Goal: Navigation & Orientation: Find specific page/section

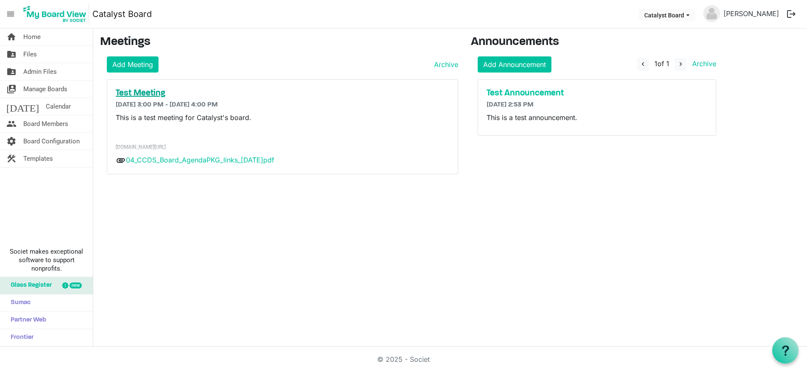
click at [141, 97] on h5 "Test Meeting" at bounding box center [283, 93] width 334 height 10
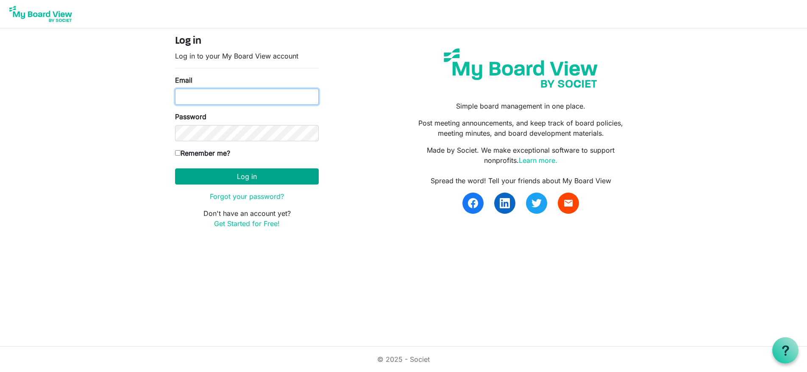
type input "ben@catalystcommdev.org"
click at [204, 177] on button "Log in" at bounding box center [247, 176] width 144 height 16
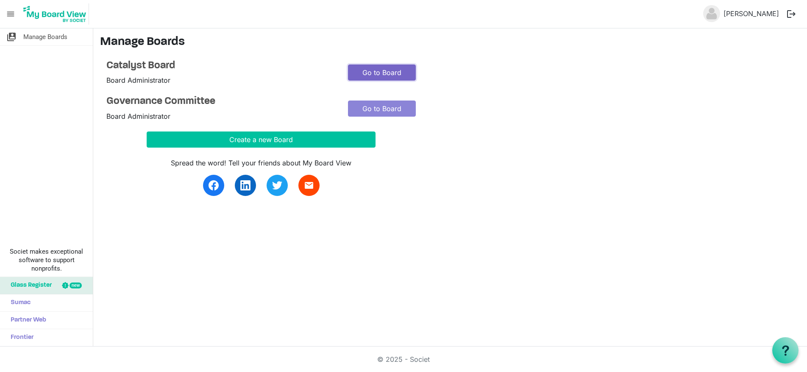
click at [373, 73] on link "Go to Board" at bounding box center [382, 72] width 68 height 16
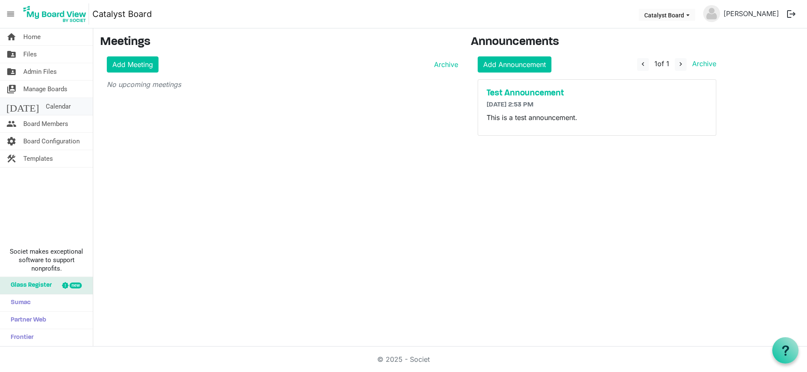
click at [50, 110] on link "today Calendar" at bounding box center [46, 106] width 93 height 17
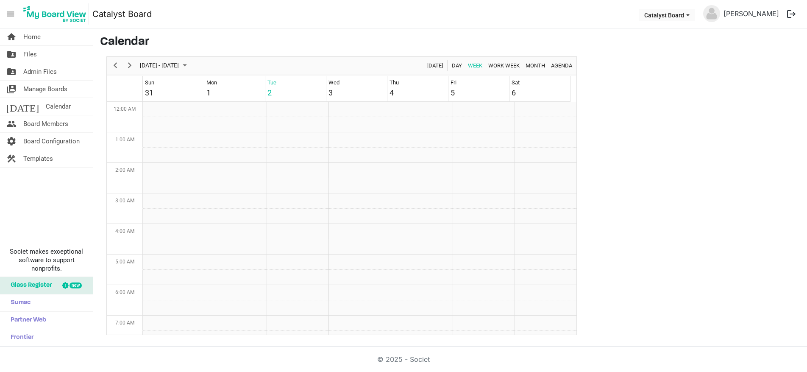
scroll to position [275, 0]
click at [37, 91] on span "Manage Boards" at bounding box center [45, 89] width 44 height 17
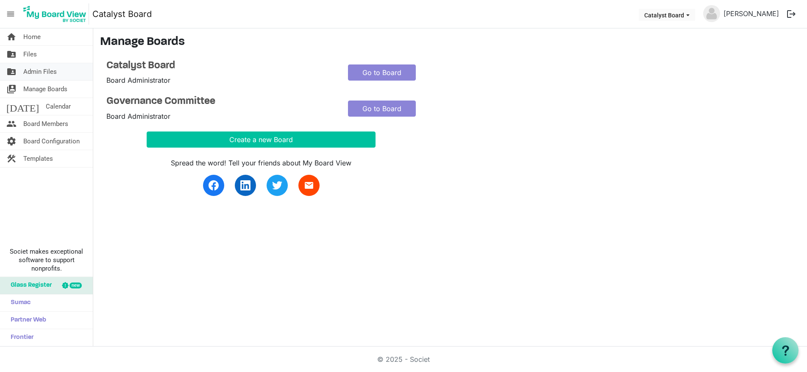
click at [43, 73] on span "Admin Files" at bounding box center [40, 71] width 34 height 17
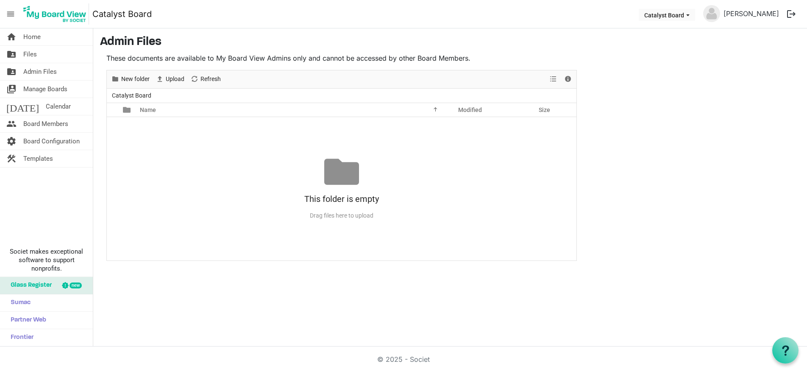
click at [634, 117] on main "Admin Files These documents are available to My Board View Admins only and cann…" at bounding box center [450, 147] width 714 height 239
click at [42, 70] on span "Admin Files" at bounding box center [40, 71] width 34 height 17
click at [693, 17] on button "Catalyst Board" at bounding box center [667, 15] width 56 height 12
click at [791, 58] on main "Admin Files These documents are available to My Board View Admins only and cann…" at bounding box center [450, 147] width 714 height 239
click at [747, 17] on link "[PERSON_NAME]" at bounding box center [752, 13] width 62 height 17
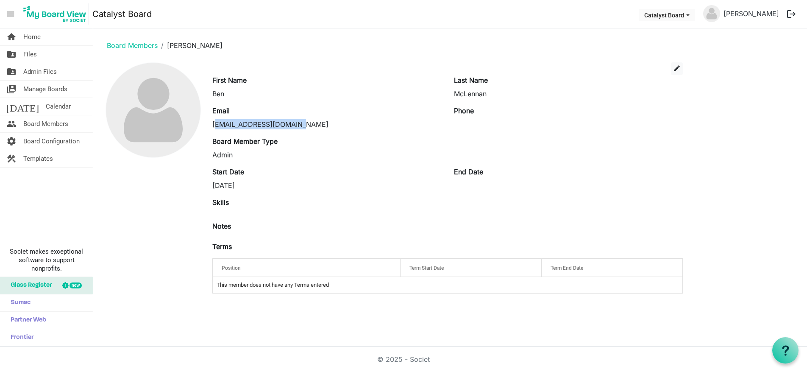
drag, startPoint x: 217, startPoint y: 125, endPoint x: 355, endPoint y: 126, distance: 137.4
click at [355, 126] on div "[EMAIL_ADDRESS][DOMAIN_NAME]" at bounding box center [326, 124] width 229 height 10
